Goal: Information Seeking & Learning: Learn about a topic

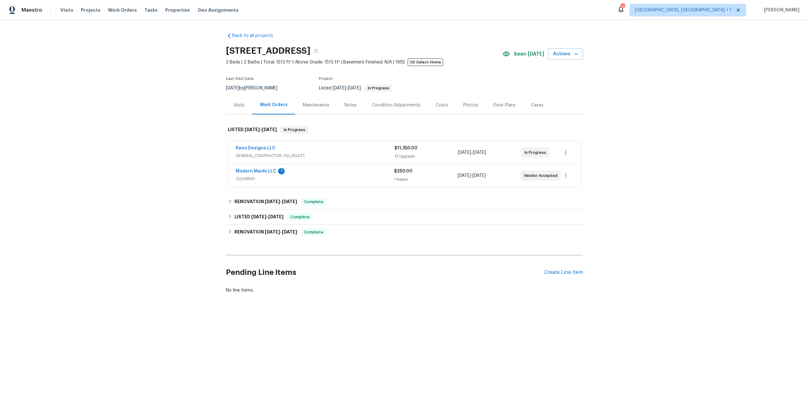
click at [329, 155] on span "GENERAL_CONTRACTOR, OD_SELECT" at bounding box center [315, 156] width 159 height 6
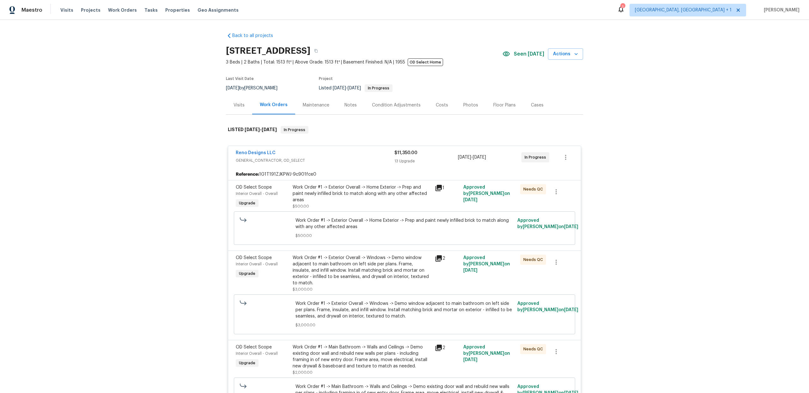
click at [324, 197] on div "Work Order #1 -> Exterior Overall -> Home Exterior -> Prep and paint newly infi…" at bounding box center [362, 193] width 138 height 19
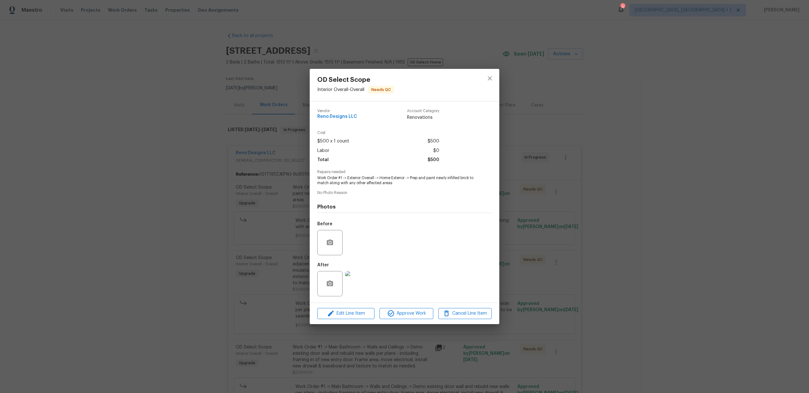
click at [357, 283] on img at bounding box center [357, 283] width 25 height 25
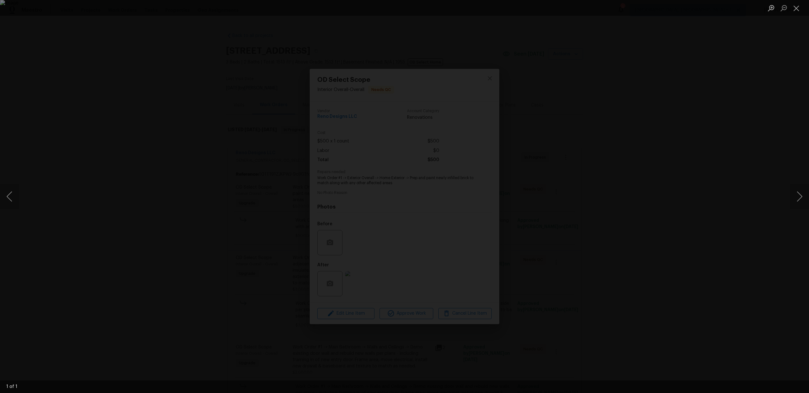
click at [623, 216] on div "Lightbox" at bounding box center [404, 196] width 809 height 393
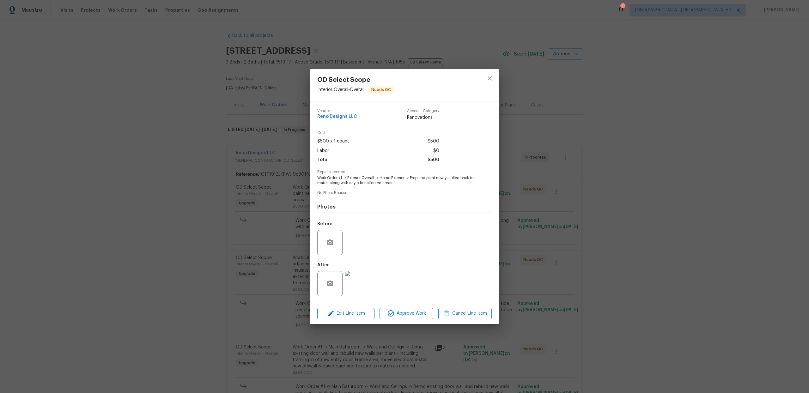
click at [633, 216] on div "OD Select Scope Interior Overall - Overall Needs QC Vendor Reno Designs LLC Acc…" at bounding box center [404, 196] width 809 height 393
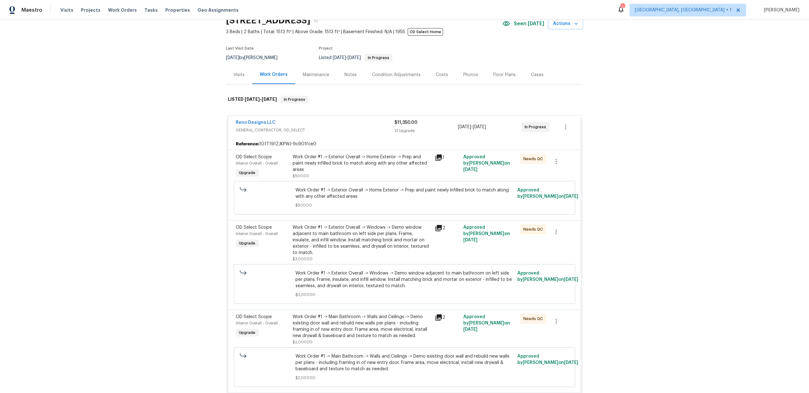
scroll to position [32, 0]
click at [353, 162] on div "Work Order #1 -> Exterior Overall -> Home Exterior -> Prep and paint newly infi…" at bounding box center [362, 161] width 138 height 19
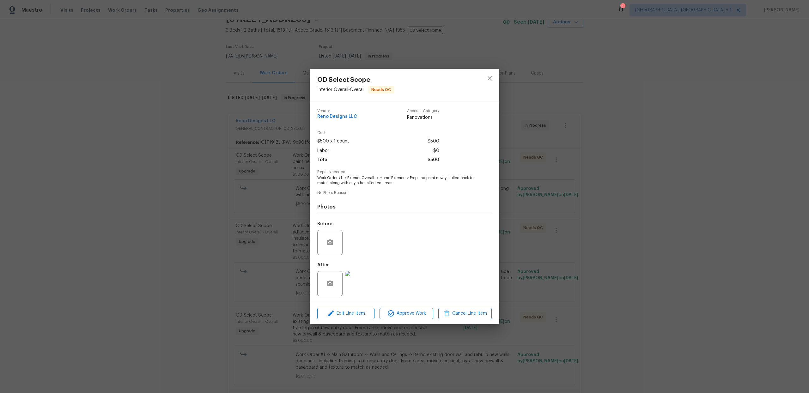
click at [359, 280] on img at bounding box center [357, 283] width 25 height 25
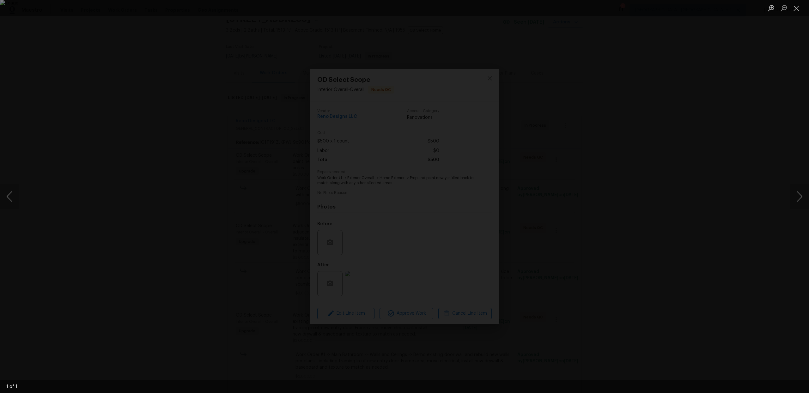
click at [632, 237] on div "Lightbox" at bounding box center [404, 196] width 809 height 393
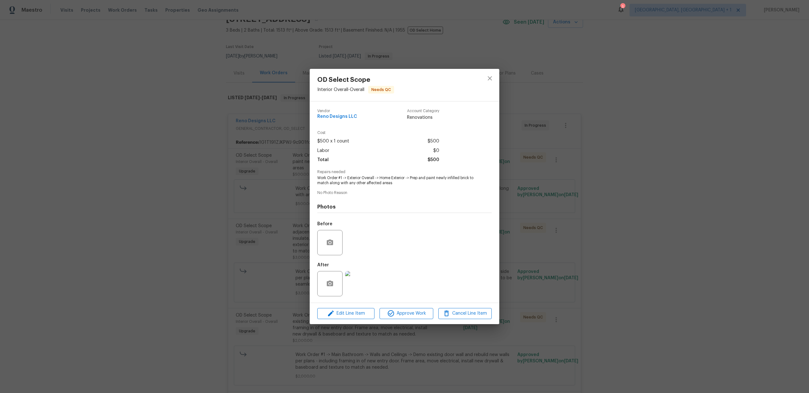
click at [609, 222] on div "OD Select Scope Interior Overall - Overall Needs QC Vendor Reno Designs LLC Acc…" at bounding box center [404, 196] width 809 height 393
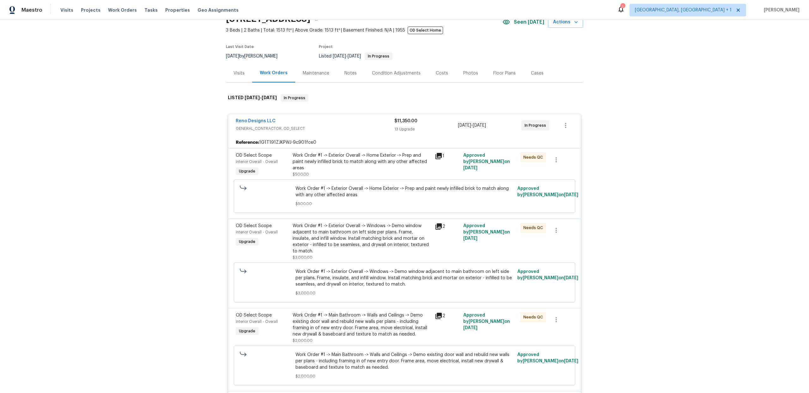
click at [374, 269] on span "Work Order #1 -> Exterior Overall -> Windows -> Demo window adjacent to main ba…" at bounding box center [404, 278] width 218 height 19
click at [386, 245] on div "Work Order #1 -> Exterior Overall -> Windows -> Demo window adjacent to main ba…" at bounding box center [362, 239] width 138 height 32
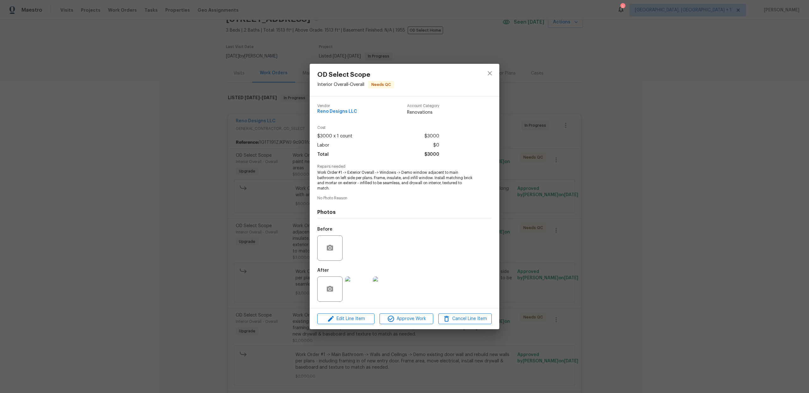
click at [386, 293] on img at bounding box center [385, 288] width 25 height 25
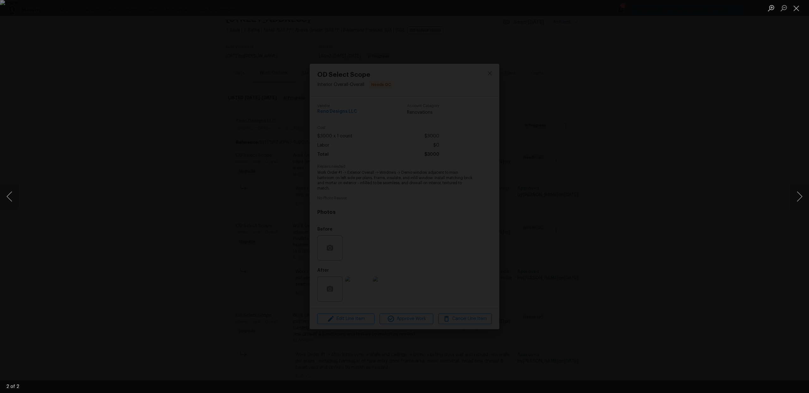
click at [652, 268] on div "Lightbox" at bounding box center [404, 196] width 809 height 393
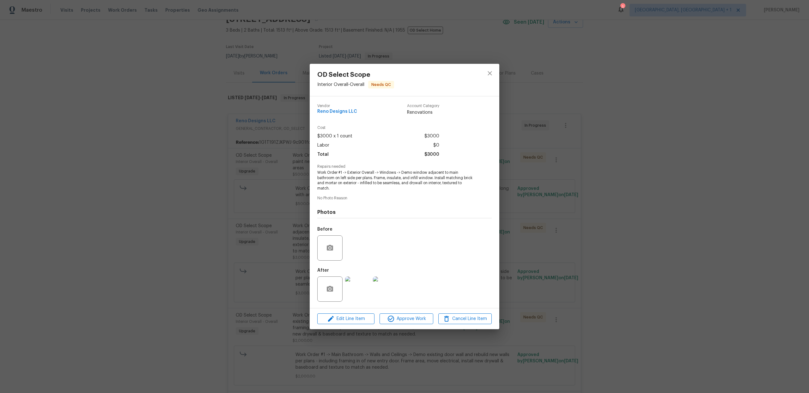
click at [640, 268] on div "OD Select Scope Interior Overall - Overall Needs QC Vendor Reno Designs LLC Acc…" at bounding box center [404, 196] width 809 height 393
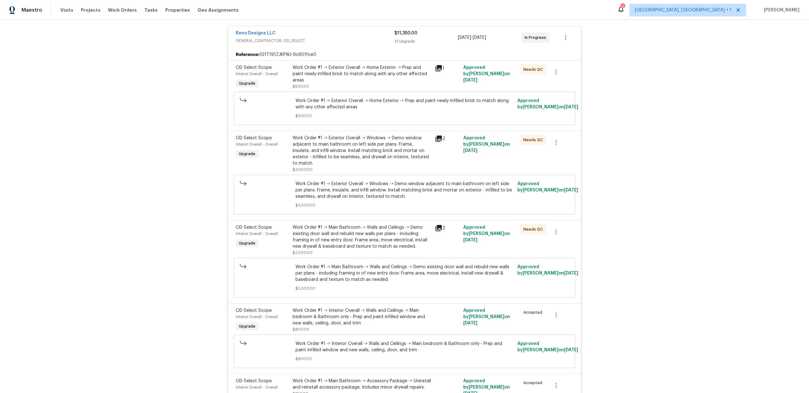
scroll to position [120, 0]
click at [392, 245] on div "Work Order #1 -> Main Bathroom -> Walls and Ceilings -> Demo existing door wall…" at bounding box center [362, 240] width 138 height 32
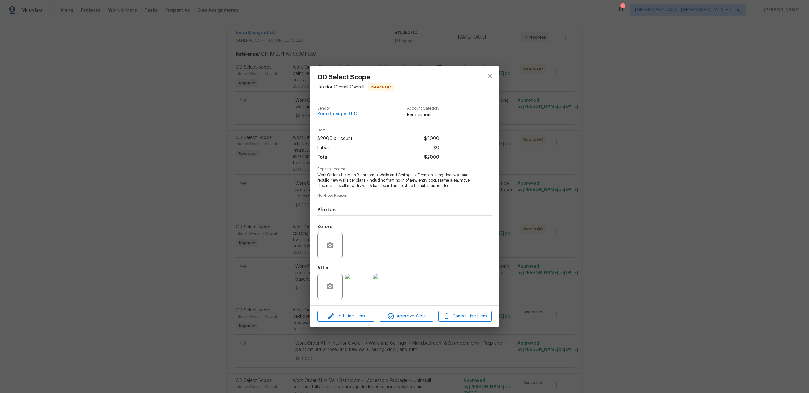
click at [365, 286] on img at bounding box center [357, 286] width 25 height 25
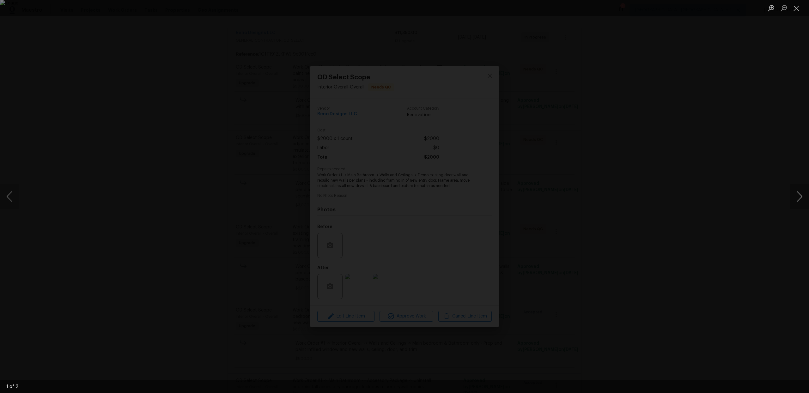
click at [800, 194] on button "Next image" at bounding box center [799, 196] width 19 height 25
click at [713, 206] on div "Lightbox" at bounding box center [404, 196] width 809 height 393
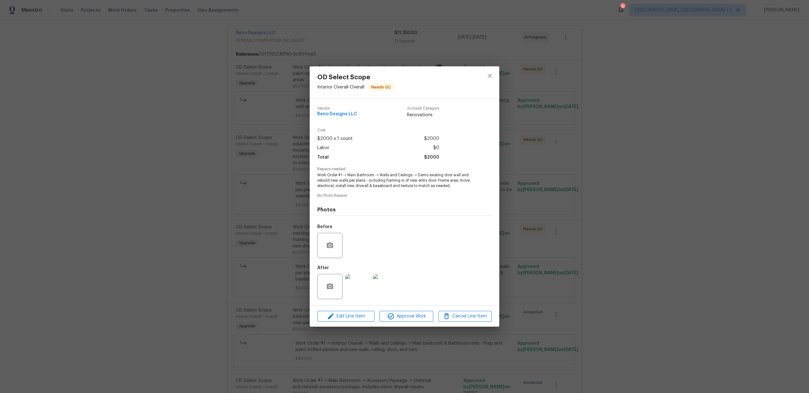
click at [707, 206] on div "OD Select Scope Interior Overall - Overall Needs QC Vendor Reno Designs LLC Acc…" at bounding box center [404, 196] width 809 height 393
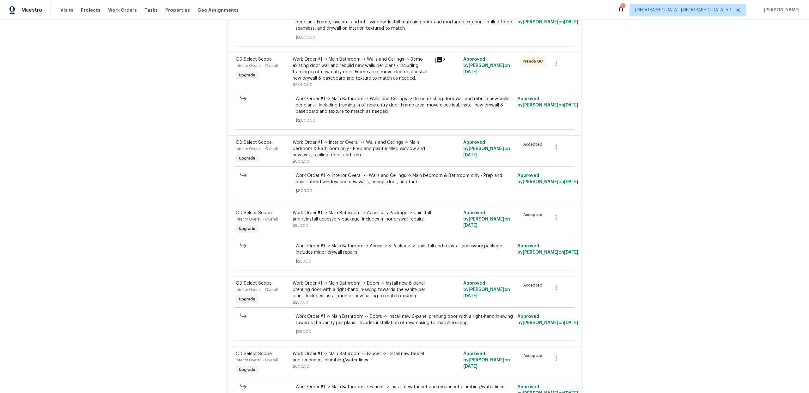
scroll to position [298, 0]
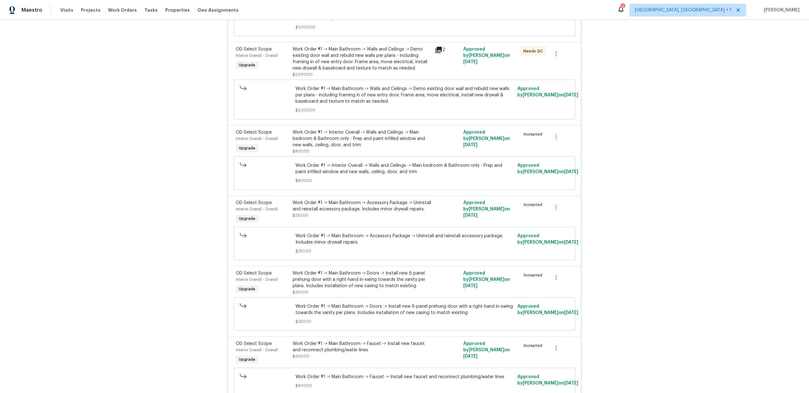
click at [349, 297] on div "Work Order #1 -> Main Bathroom -> Doors -> Install new 6-panel prehung door wit…" at bounding box center [404, 313] width 341 height 33
click at [354, 277] on div "Work Order #1 -> Main Bathroom -> Doors -> Install new 6-panel prehung door wit…" at bounding box center [362, 279] width 138 height 19
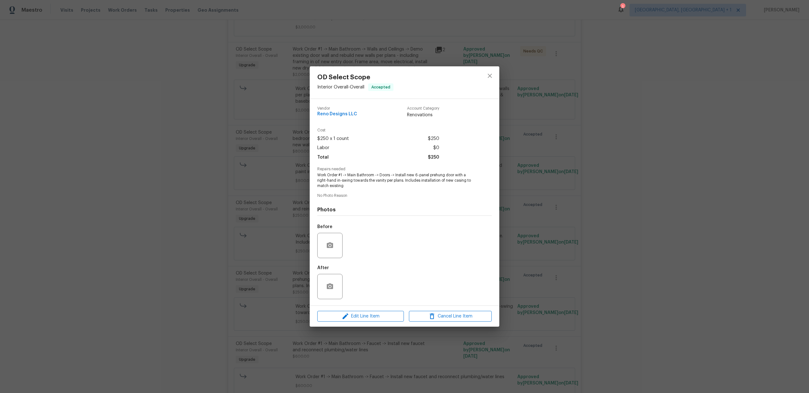
click at [598, 265] on div "OD Select Scope Interior Overall - Overall Accepted Vendor Reno Designs LLC Acc…" at bounding box center [404, 196] width 809 height 393
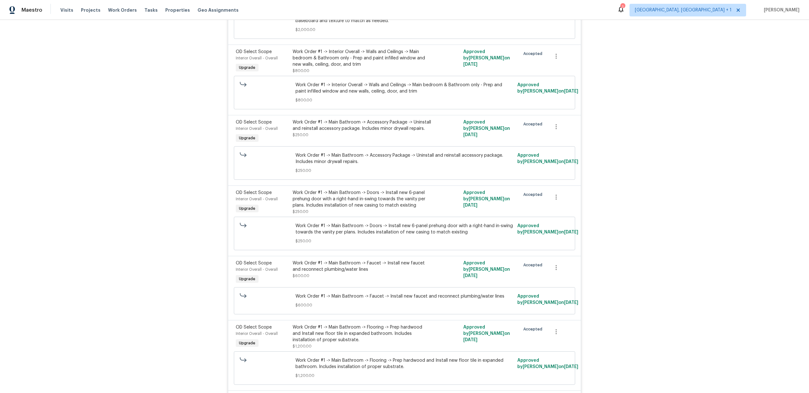
scroll to position [384, 0]
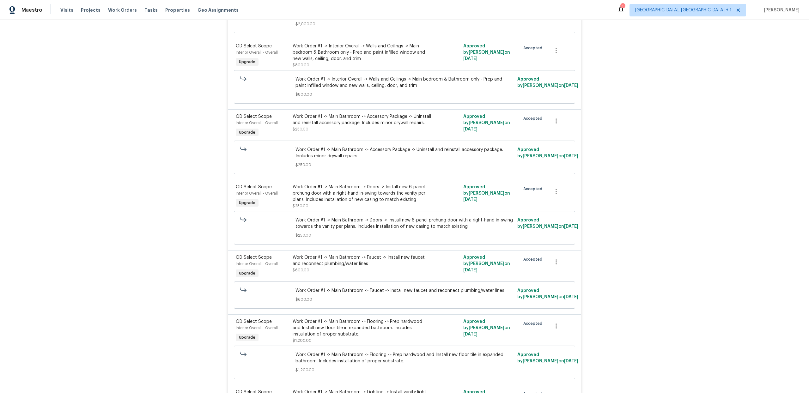
click at [385, 257] on div "Work Order #1 -> Main Bathroom -> Faucet -> Install new faucet and reconnect pl…" at bounding box center [362, 260] width 138 height 13
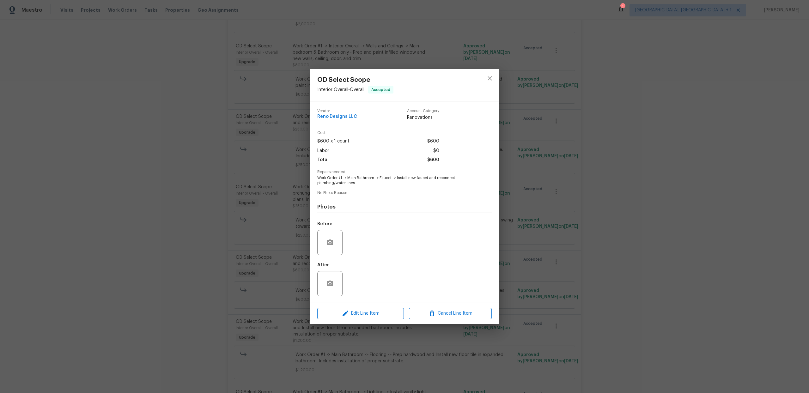
click at [673, 272] on div "OD Select Scope Interior Overall - Overall Accepted Vendor Reno Designs LLC Acc…" at bounding box center [404, 196] width 809 height 393
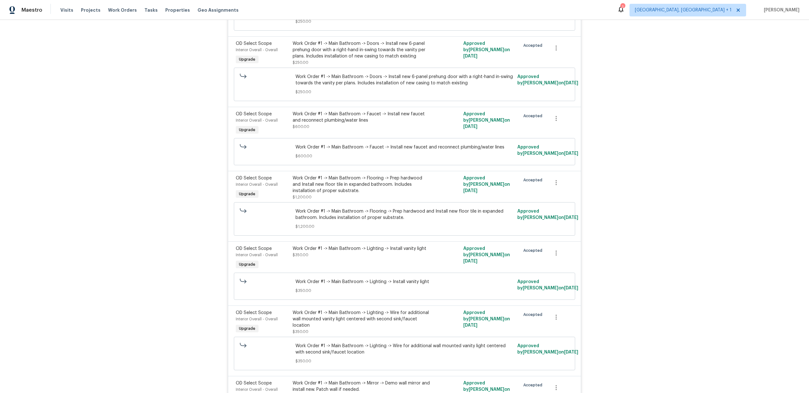
scroll to position [530, 0]
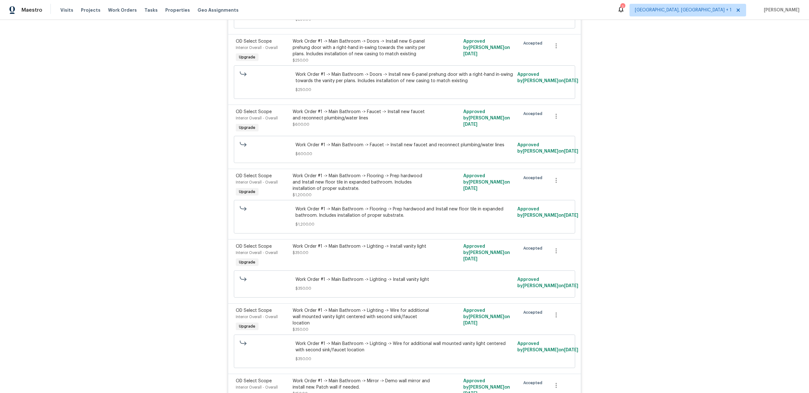
click at [403, 307] on div "Work Order #1 -> Main Bathroom -> Lighting -> Wire for additional wall mounted …" at bounding box center [362, 316] width 138 height 19
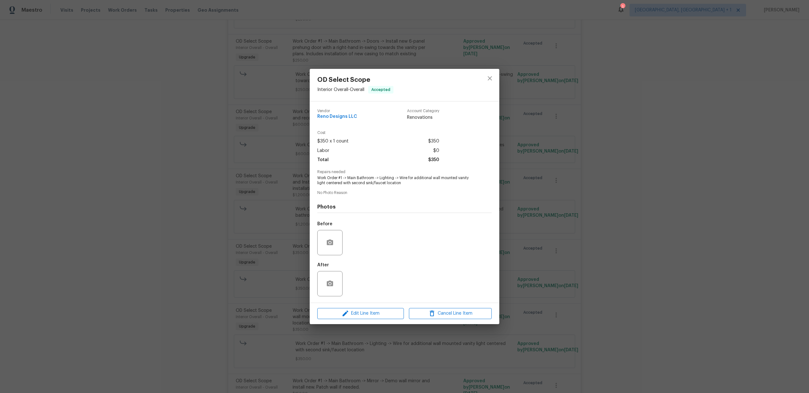
click at [619, 274] on div "OD Select Scope Interior Overall - Overall Accepted Vendor Reno Designs LLC Acc…" at bounding box center [404, 196] width 809 height 393
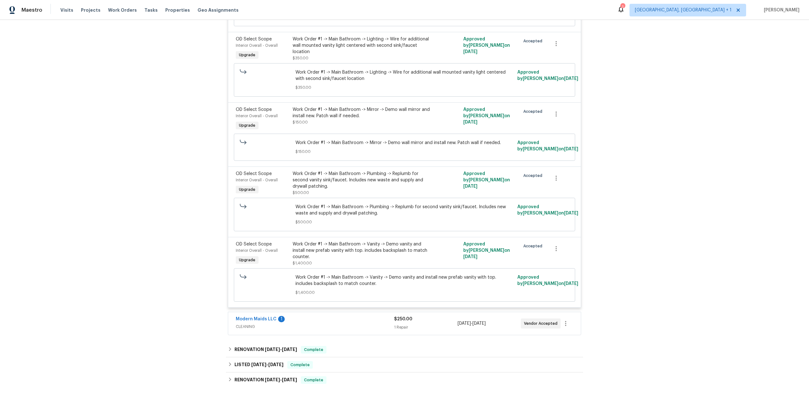
scroll to position [801, 0]
click at [415, 274] on span "Work Order #1 -> Main Bathroom -> Vanity -> Demo vanity and install new prefab …" at bounding box center [404, 280] width 218 height 13
click at [416, 255] on div "Work Order #1 -> Main Bathroom -> Vanity -> Demo vanity and install new prefab …" at bounding box center [362, 253] width 138 height 25
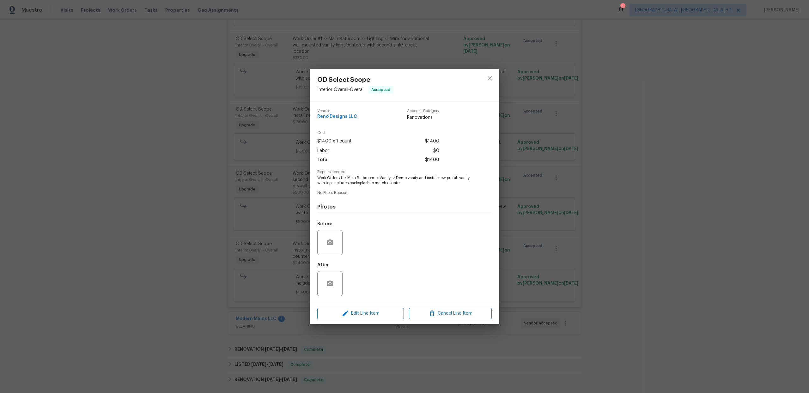
drag, startPoint x: 578, startPoint y: 243, endPoint x: 473, endPoint y: 233, distance: 105.0
click at [578, 243] on div "OD Select Scope Interior Overall - Overall Accepted Vendor Reno Designs LLC Acc…" at bounding box center [404, 196] width 809 height 393
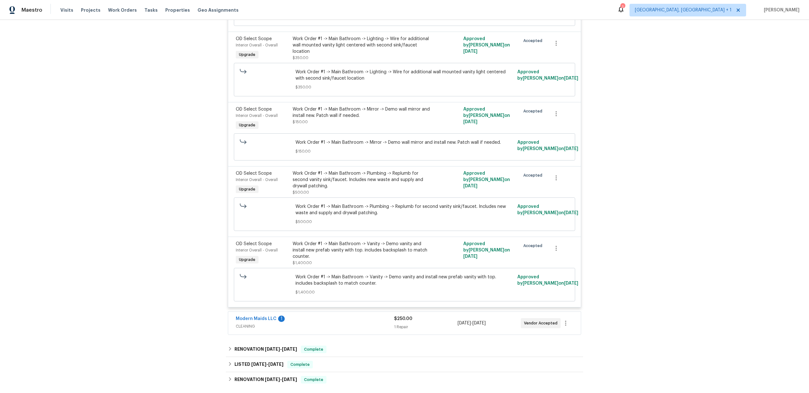
click at [348, 183] on div "Work Order #1 -> Main Bathroom -> Plumbing -> Replumb for second vanity sink/fa…" at bounding box center [362, 182] width 138 height 25
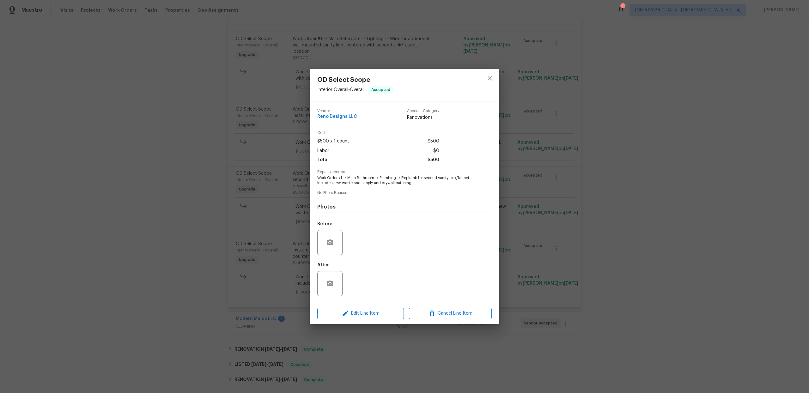
click at [243, 199] on div "OD Select Scope Interior Overall - Overall Accepted Vendor Reno Designs LLC Acc…" at bounding box center [404, 196] width 809 height 393
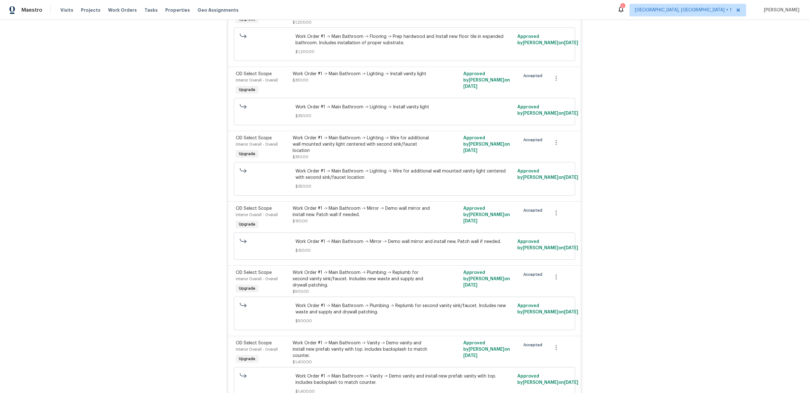
scroll to position [684, 0]
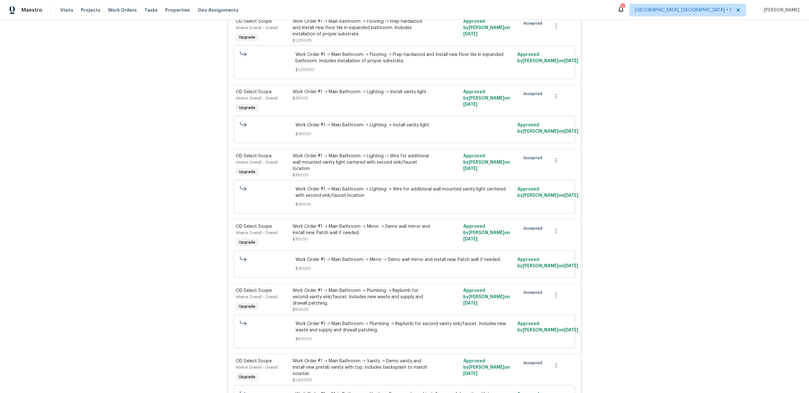
click at [375, 178] on div "Work Order #1 -> Main Bathroom -> Lighting -> Wire for additional wall mounted …" at bounding box center [404, 196] width 337 height 37
click at [382, 165] on div "Work Order #1 -> Main Bathroom -> Lighting -> Wire for additional wall mounted …" at bounding box center [362, 165] width 138 height 25
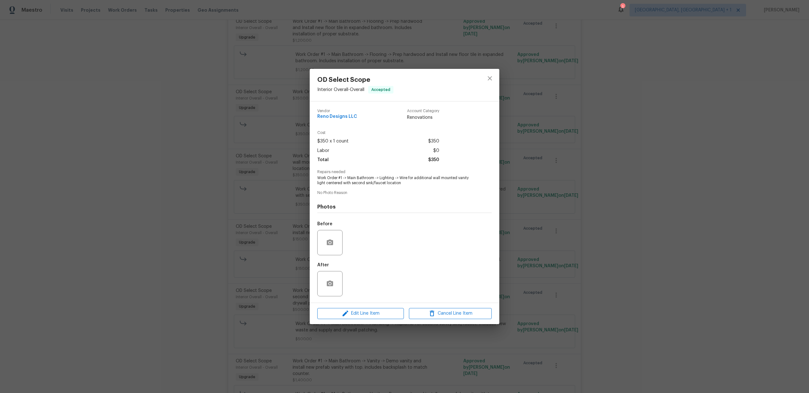
click at [629, 184] on div "OD Select Scope Interior Overall - Overall Accepted Vendor Reno Designs LLC Acc…" at bounding box center [404, 196] width 809 height 393
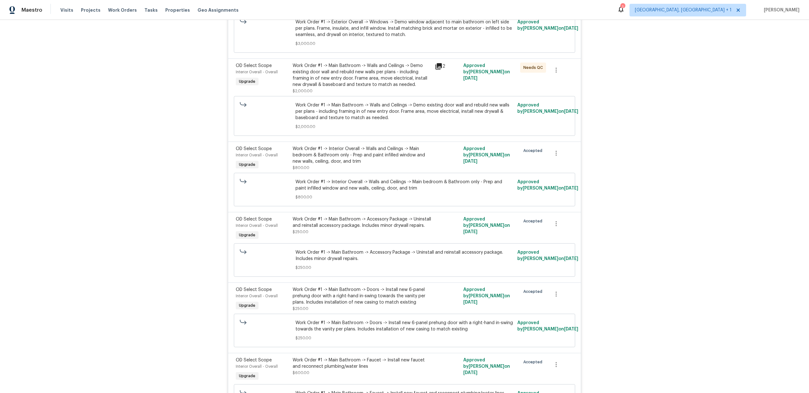
scroll to position [285, 0]
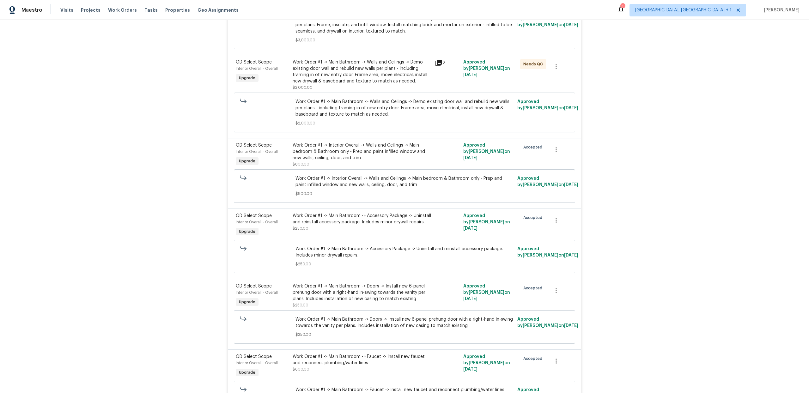
click at [382, 213] on div "Work Order #1 -> Main Bathroom -> Accessory Package -> Uninstall and reinstall …" at bounding box center [362, 219] width 138 height 13
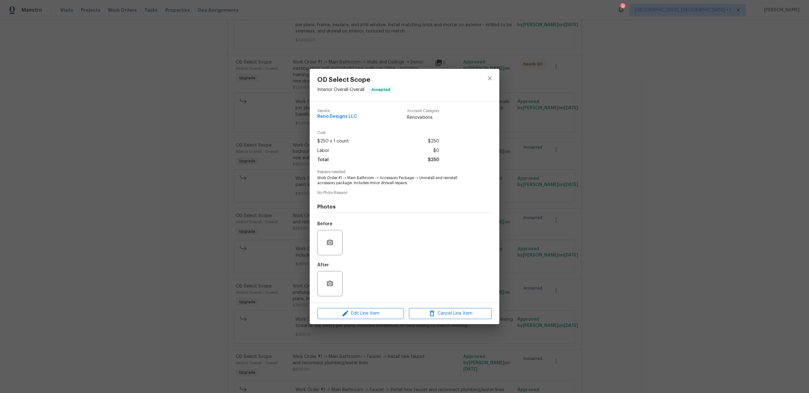
click at [550, 227] on div "OD Select Scope Interior Overall - Overall Accepted Vendor Reno Designs LLC Acc…" at bounding box center [404, 196] width 809 height 393
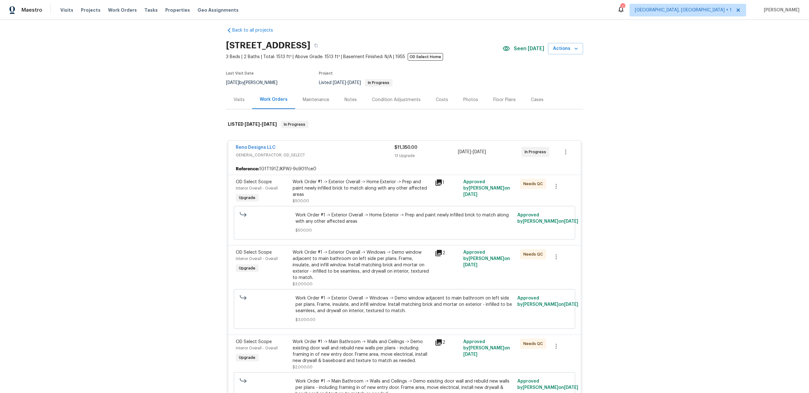
scroll to position [1, 0]
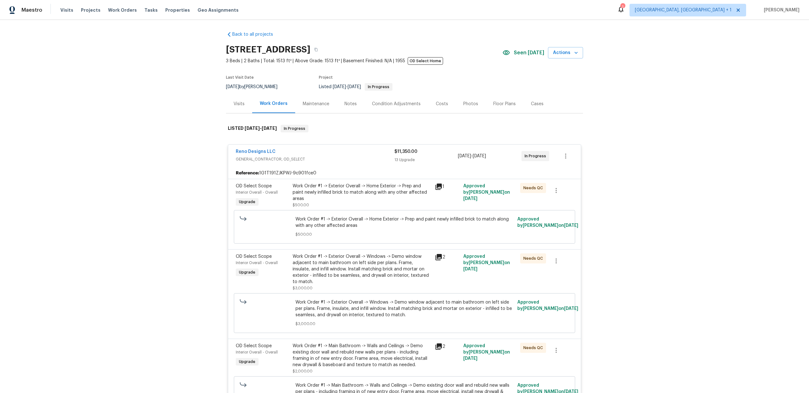
click at [386, 197] on div "Work Order #1 -> Exterior Overall -> Home Exterior -> Prep and paint newly infi…" at bounding box center [362, 192] width 138 height 19
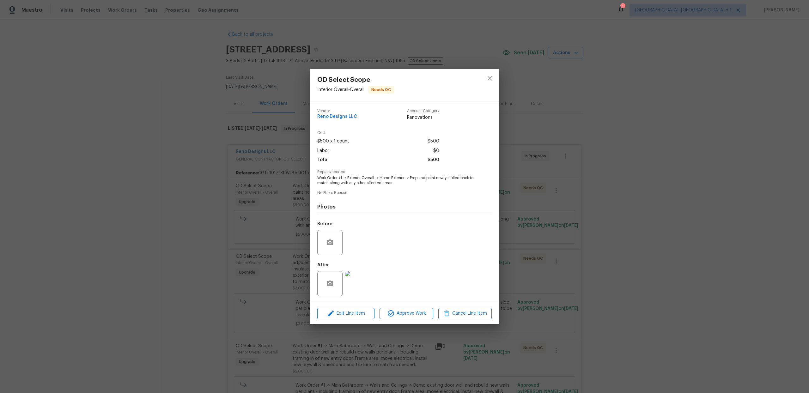
click at [615, 220] on div "OD Select Scope Interior Overall - Overall Needs QC Vendor Reno Designs LLC Acc…" at bounding box center [404, 196] width 809 height 393
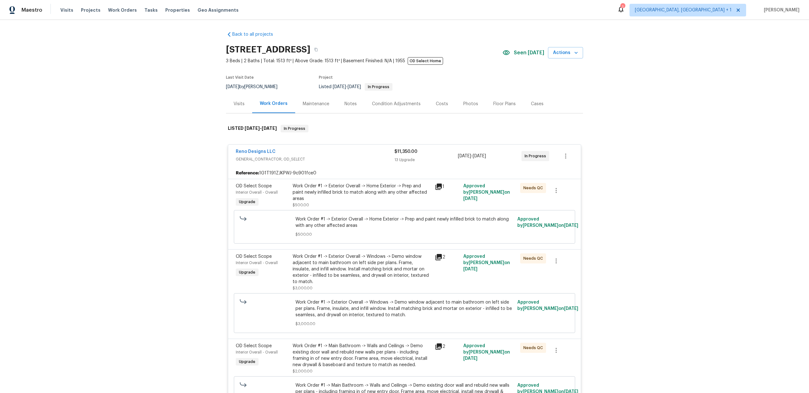
click at [378, 258] on div "Work Order #1 -> Exterior Overall -> Windows -> Demo window adjacent to main ba…" at bounding box center [362, 269] width 138 height 32
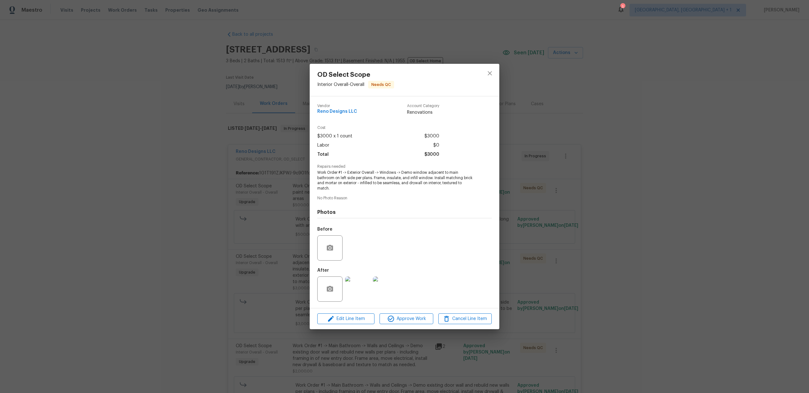
click at [381, 294] on img at bounding box center [385, 288] width 25 height 25
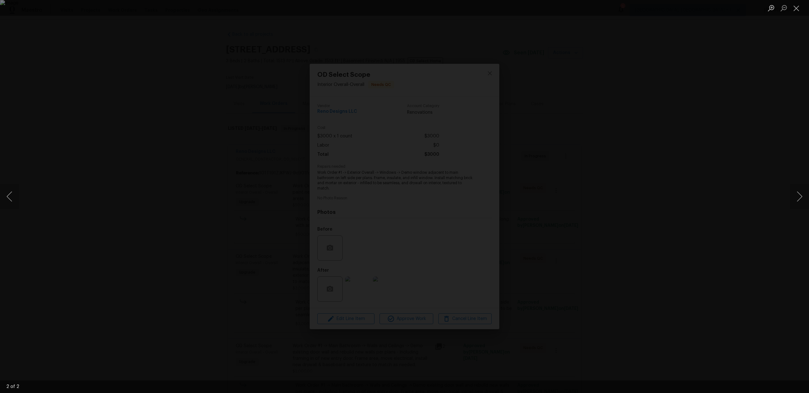
click at [562, 271] on div "Lightbox" at bounding box center [404, 196] width 809 height 393
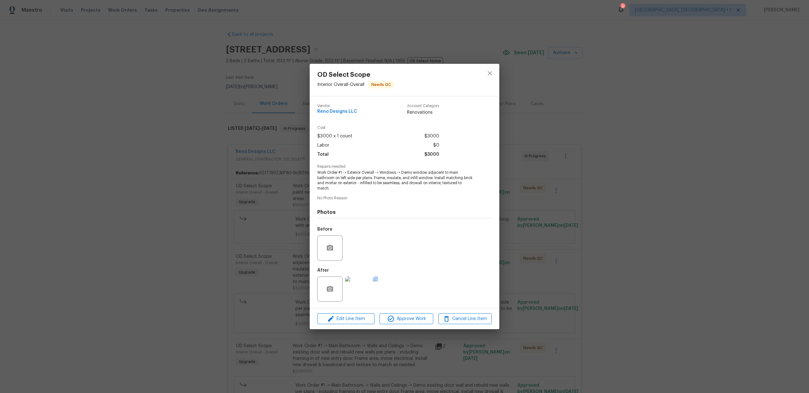
click at [562, 271] on div "OD Select Scope Interior Overall - Overall Needs QC Vendor Reno Designs LLC Acc…" at bounding box center [404, 196] width 809 height 393
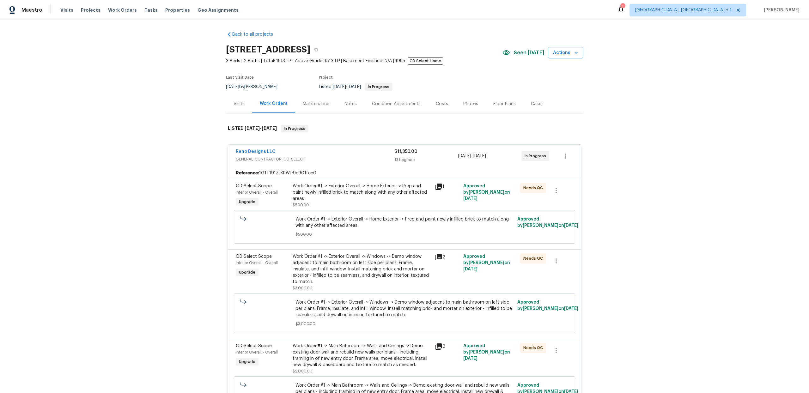
click at [385, 345] on div "Work Order #1 -> Main Bathroom -> Walls and Ceilings -> Demo existing door wall…" at bounding box center [362, 355] width 138 height 25
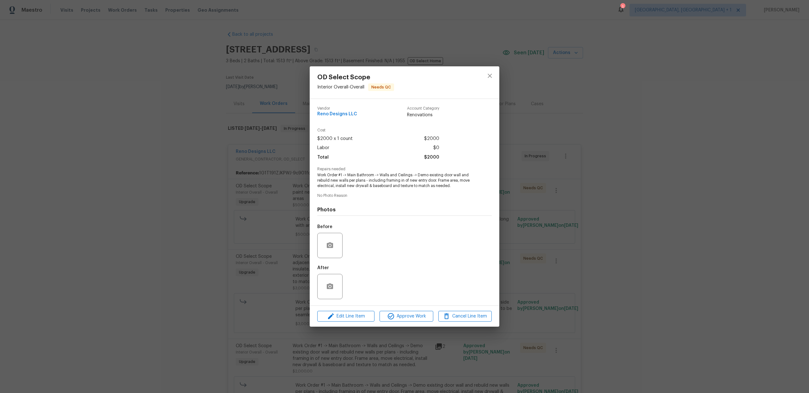
click at [532, 289] on div "OD Select Scope Interior Overall - Overall Needs QC Vendor Reno Designs LLC Acc…" at bounding box center [404, 196] width 809 height 393
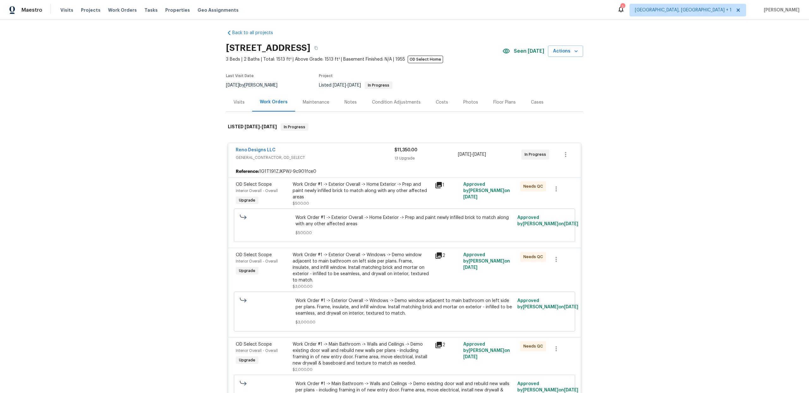
scroll to position [0, 0]
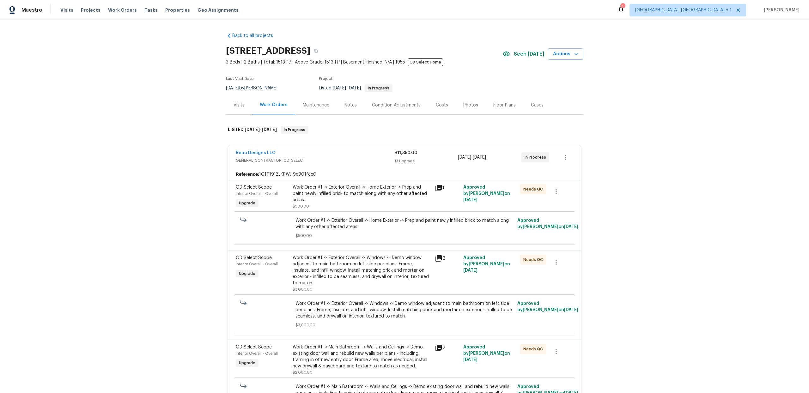
click at [464, 104] on div "Photos" at bounding box center [470, 105] width 15 height 6
